Goal: Information Seeking & Learning: Learn about a topic

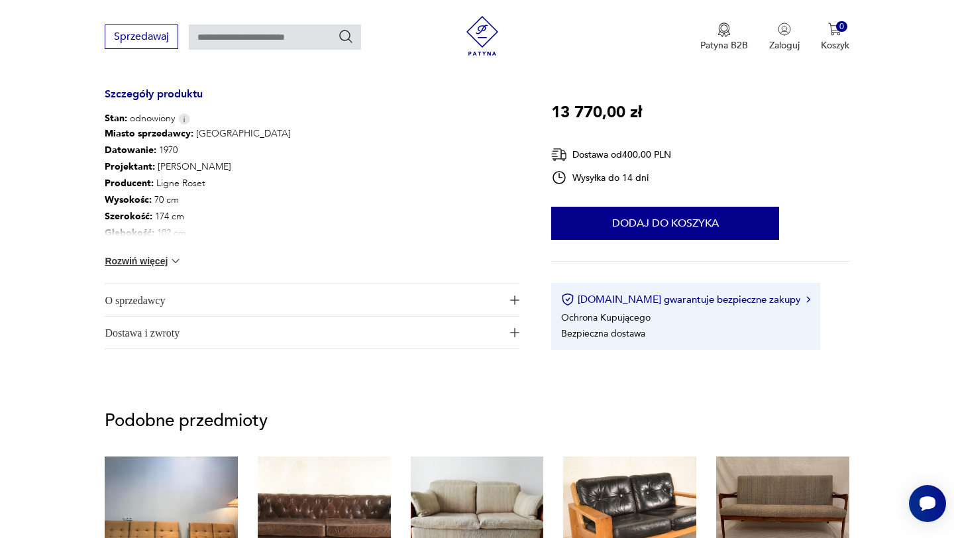
scroll to position [701, 0]
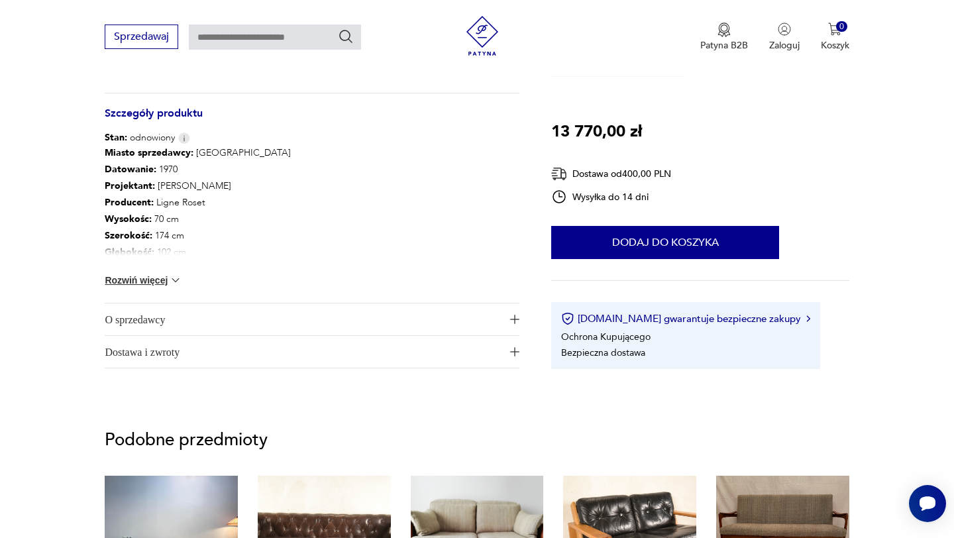
click at [512, 322] on img "button" at bounding box center [514, 319] width 9 height 9
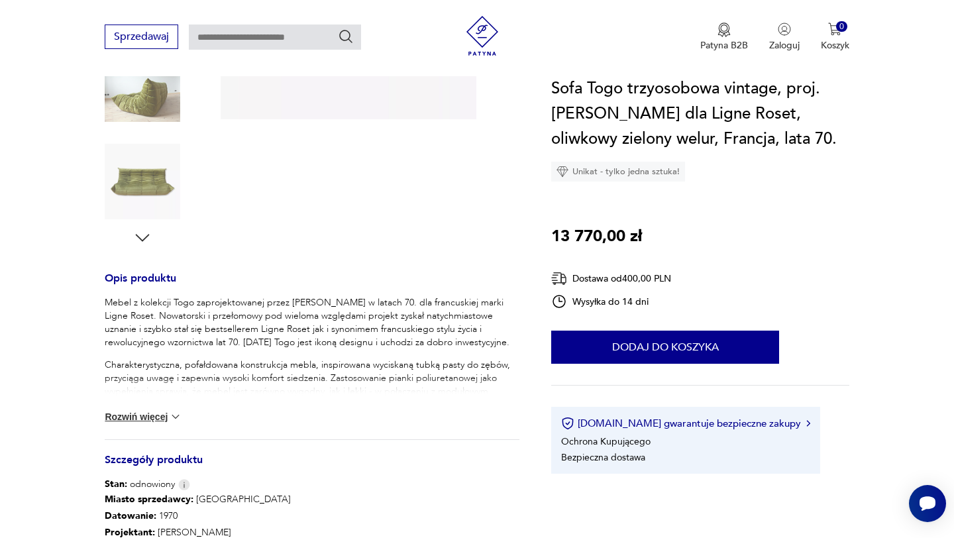
scroll to position [338, 0]
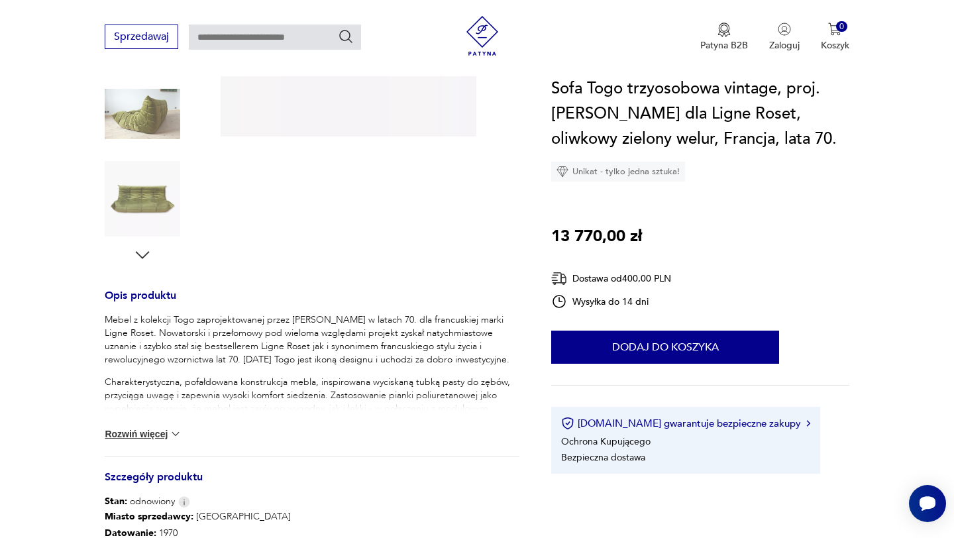
click at [166, 436] on button "Rozwiń więcej" at bounding box center [143, 433] width 77 height 13
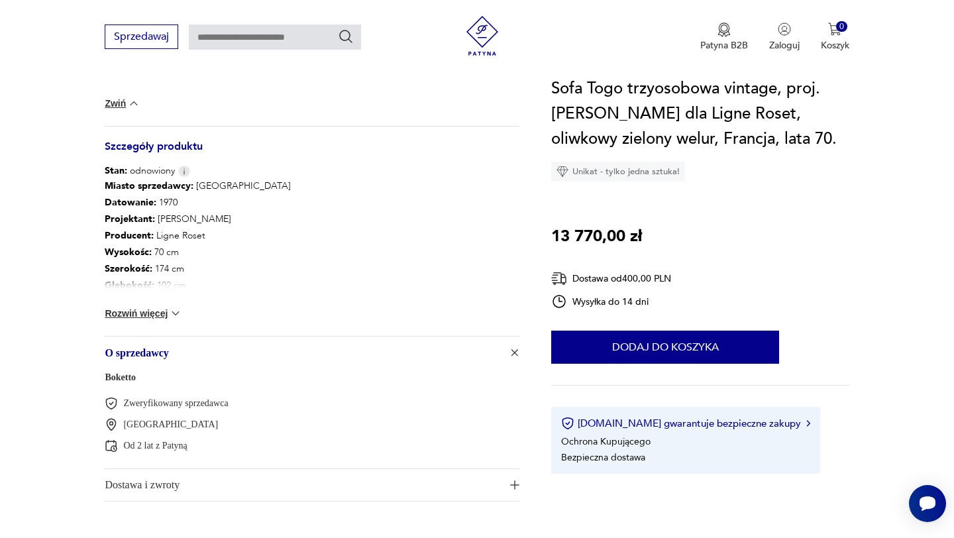
scroll to position [952, 0]
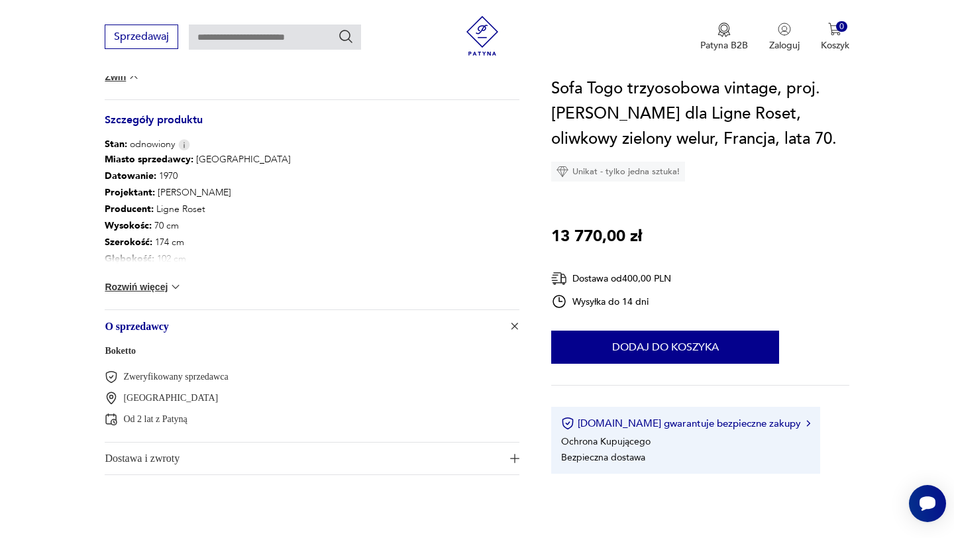
click at [168, 285] on button "Rozwiń więcej" at bounding box center [143, 286] width 77 height 13
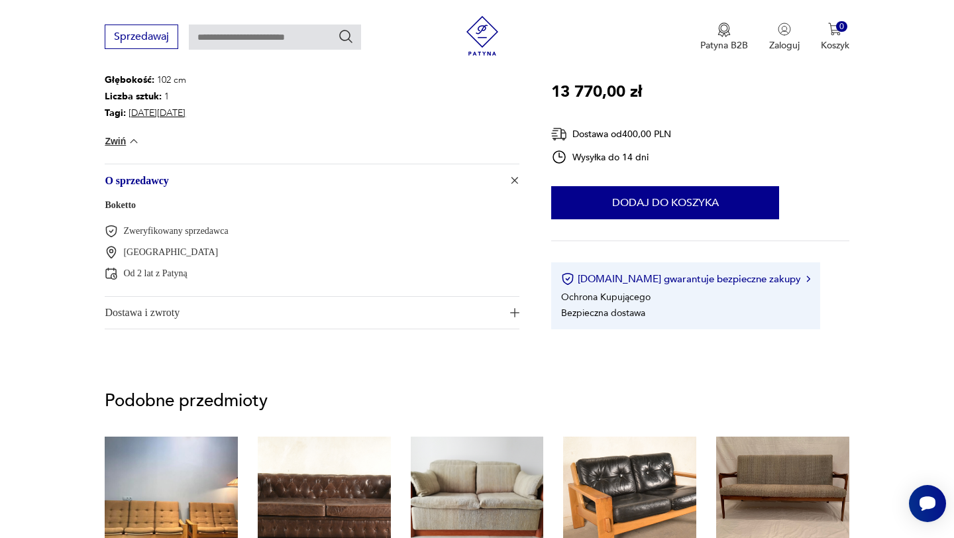
scroll to position [1135, 0]
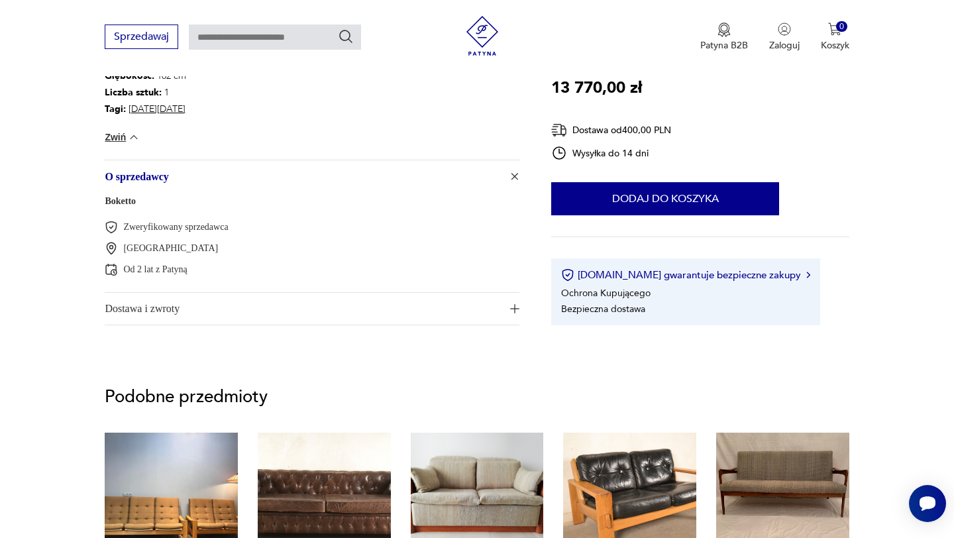
click at [517, 307] on img "button" at bounding box center [514, 308] width 9 height 9
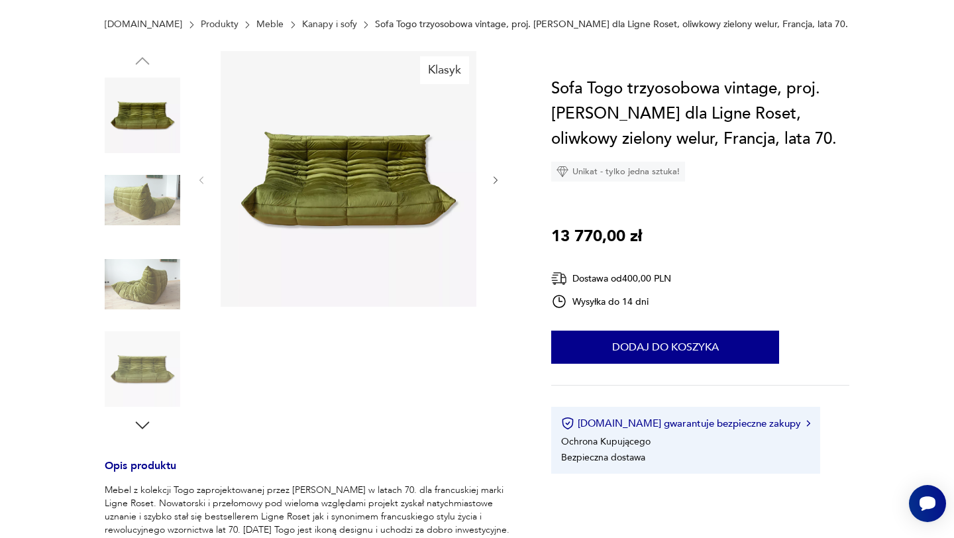
scroll to position [0, 0]
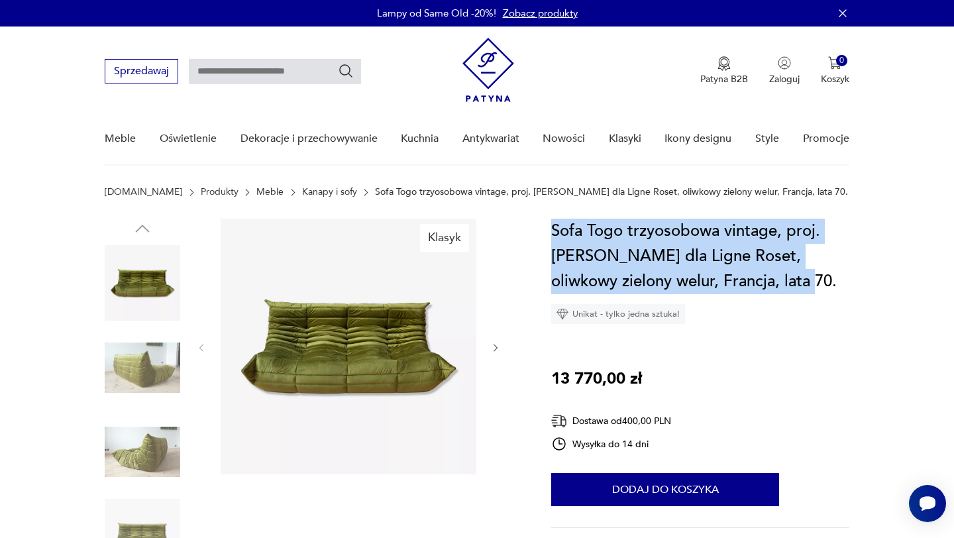
drag, startPoint x: 553, startPoint y: 226, endPoint x: 787, endPoint y: 275, distance: 239.4
click at [787, 275] on h1 "Sofa Togo trzyosobowa vintage, proj. M. Ducaroy dla Ligne Roset, oliwkowy zielo…" at bounding box center [699, 256] width 297 height 75
copy h1 "Sofa Togo trzyosobowa vintage, proj. M. Ducaroy dla Ligne Roset, oliwkowy zielo…"
click at [554, 236] on h1 "Sofa Togo trzyosobowa vintage, proj. M. Ducaroy dla Ligne Roset, oliwkowy zielo…" at bounding box center [699, 256] width 297 height 75
drag, startPoint x: 548, startPoint y: 228, endPoint x: 768, endPoint y: 290, distance: 229.0
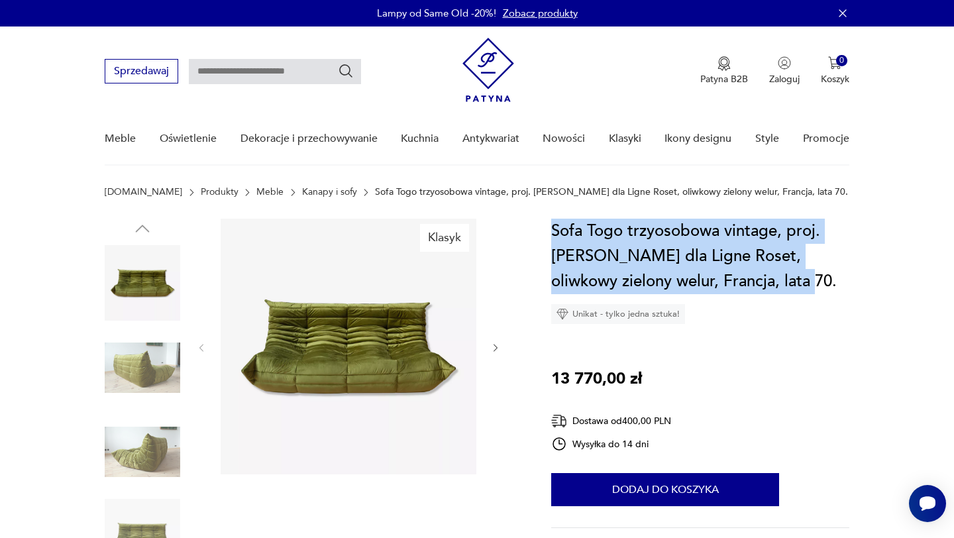
copy h1 "Sofa Togo trzyosobowa vintage, proj. M. Ducaroy dla Ligne Roset, oliwkowy zielo…"
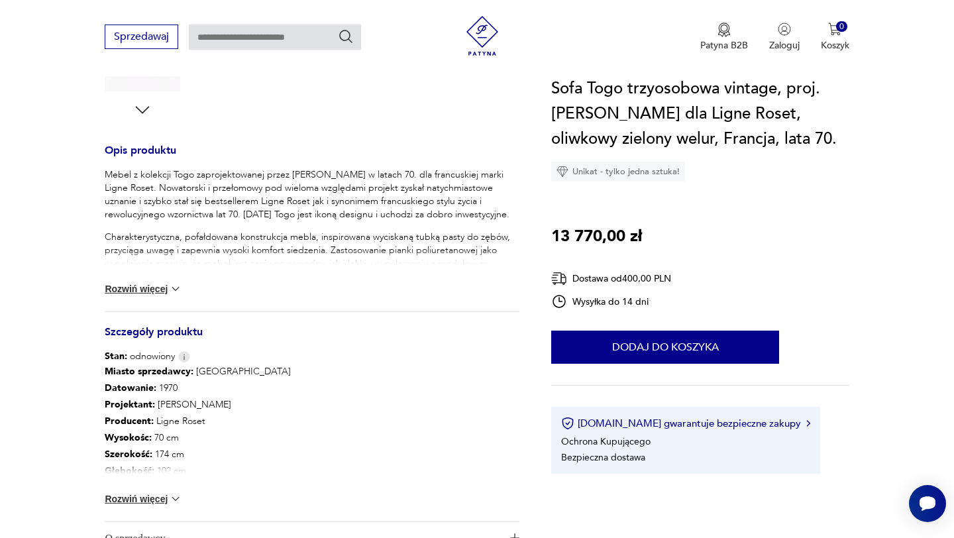
scroll to position [537, 0]
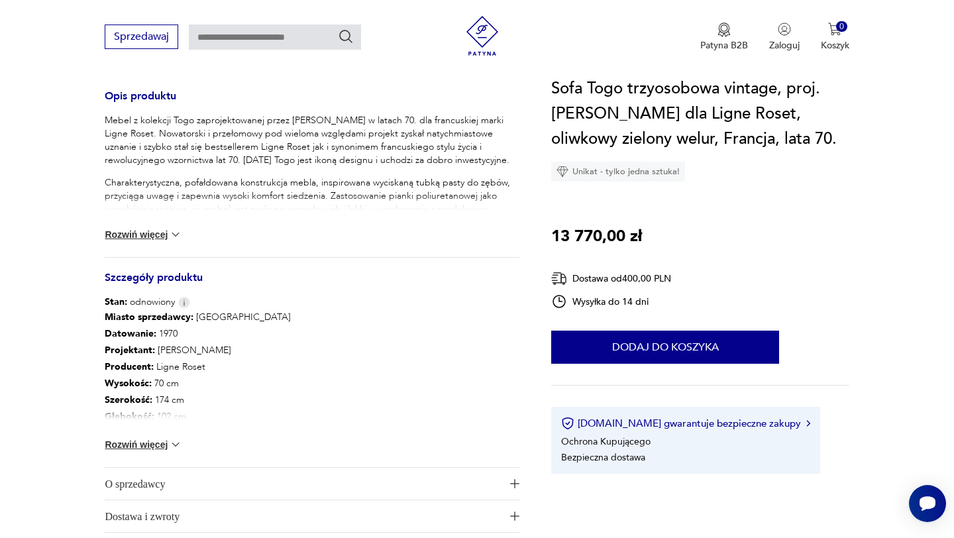
click at [147, 439] on button "Rozwiń więcej" at bounding box center [143, 444] width 77 height 13
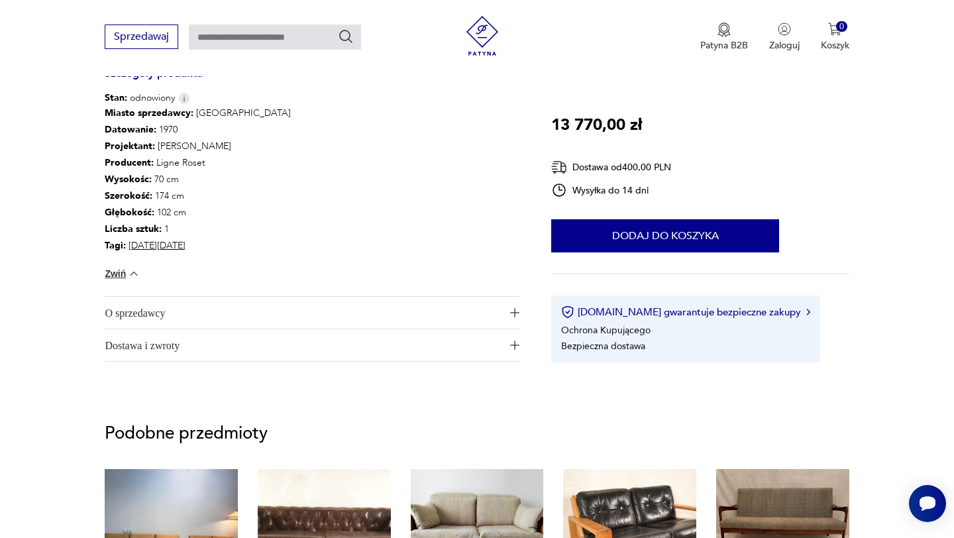
scroll to position [752, 0]
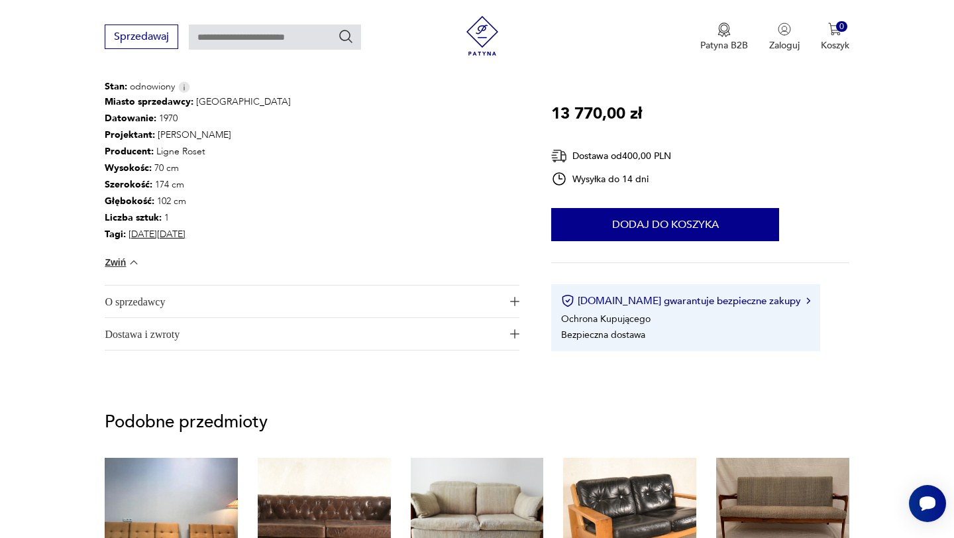
click at [261, 313] on span "O sprzedawcy" at bounding box center [303, 301] width 396 height 32
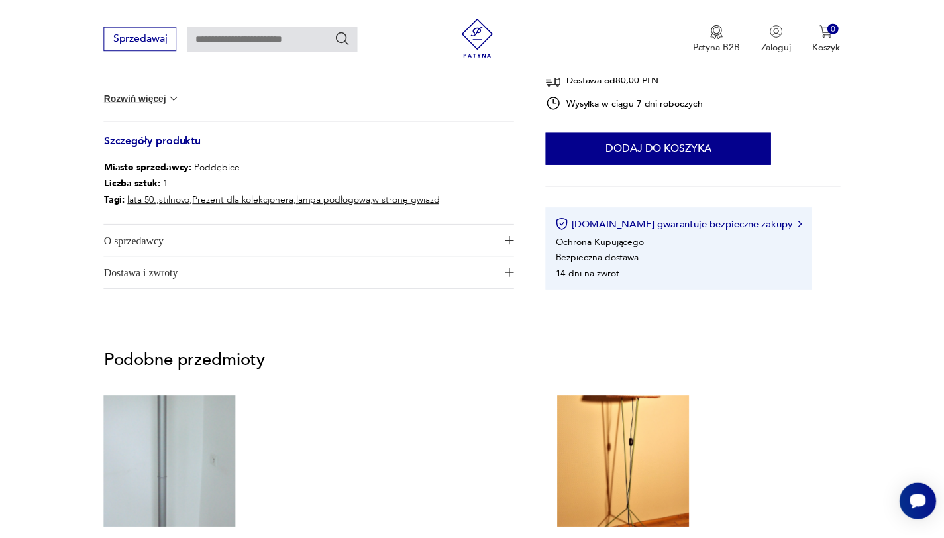
scroll to position [674, 0]
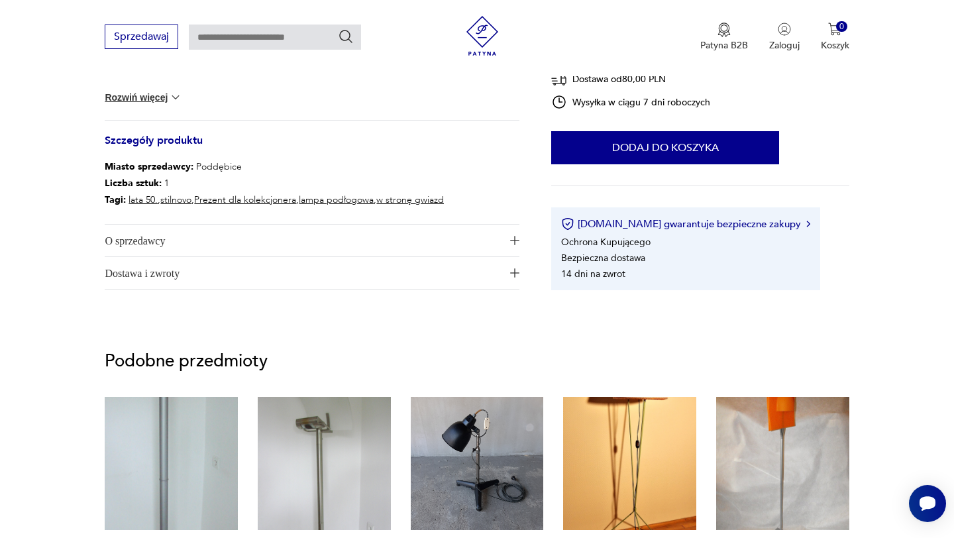
click at [322, 252] on span "O sprzedawcy" at bounding box center [303, 240] width 396 height 32
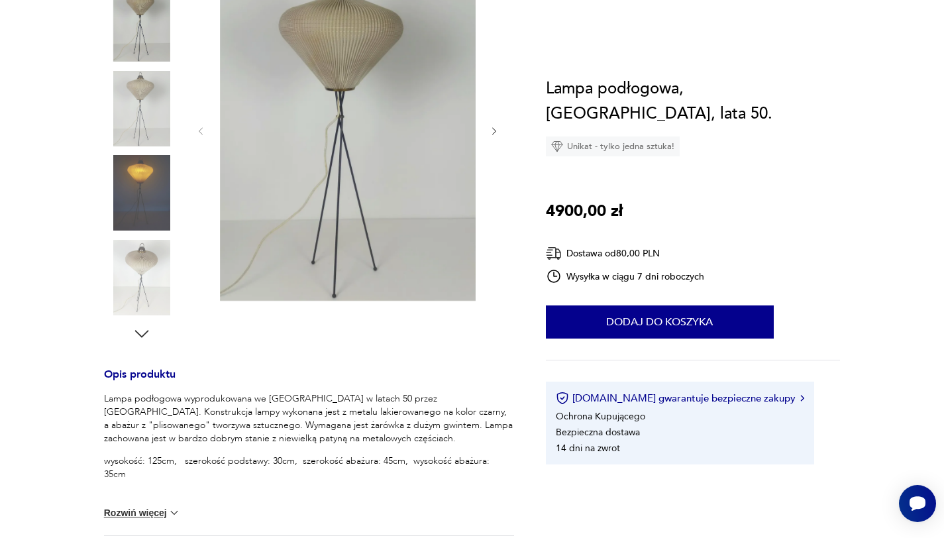
scroll to position [97, 0]
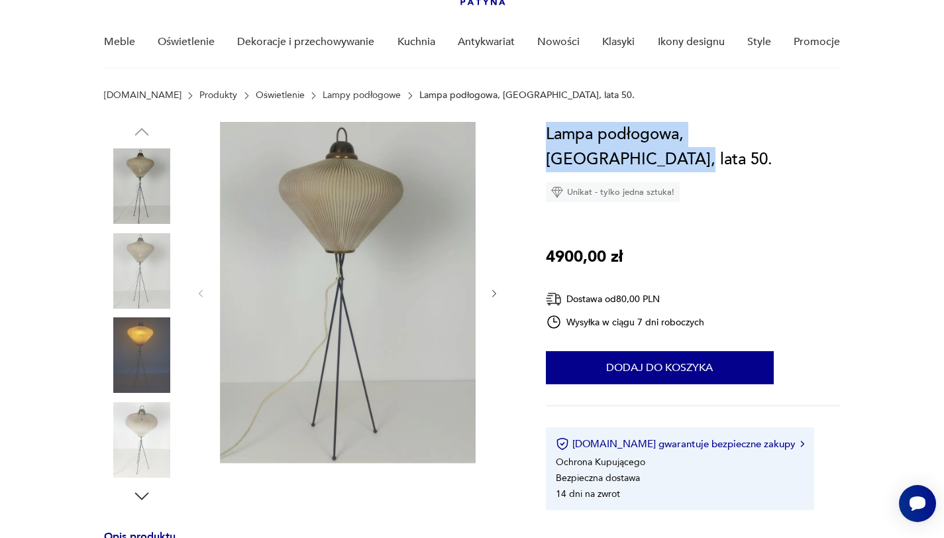
drag, startPoint x: 542, startPoint y: 129, endPoint x: 848, endPoint y: 129, distance: 305.9
copy h1 "Lampa podłogowa, [GEOGRAPHIC_DATA], lata 50."
